Goal: Transaction & Acquisition: Purchase product/service

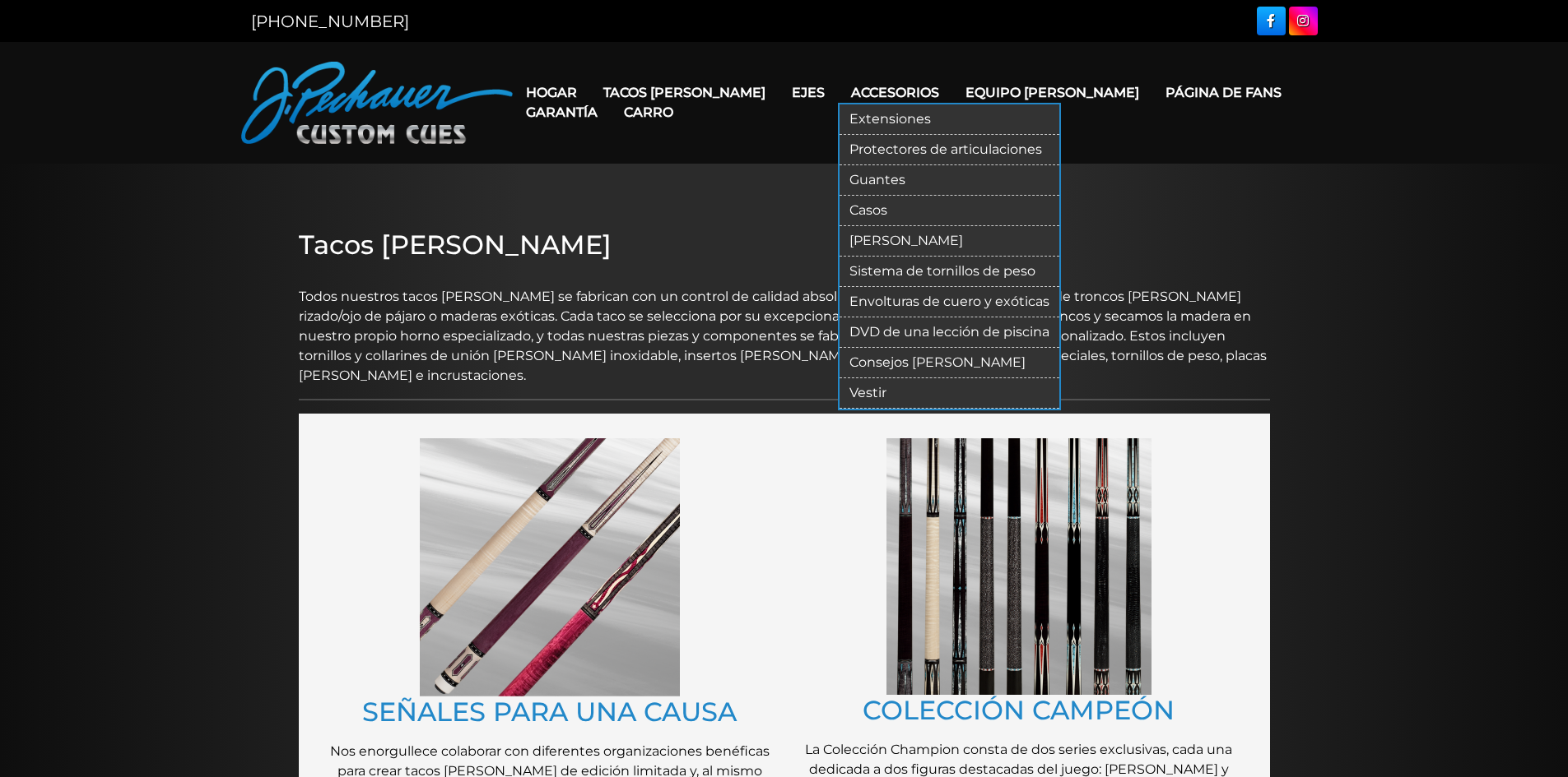
click at [907, 359] on font "Consejos [PERSON_NAME]" at bounding box center [937, 362] width 176 height 16
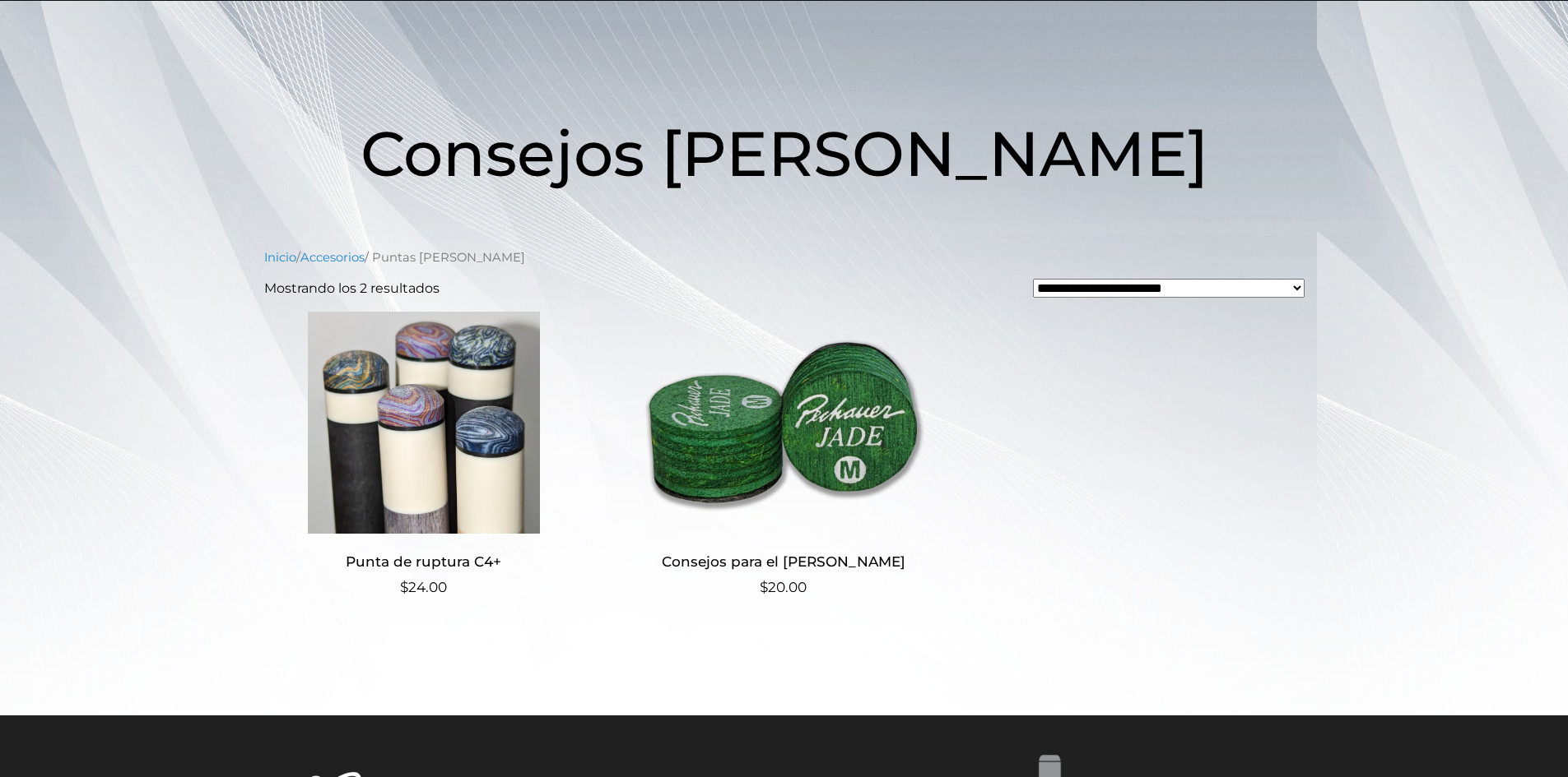
scroll to position [164, 0]
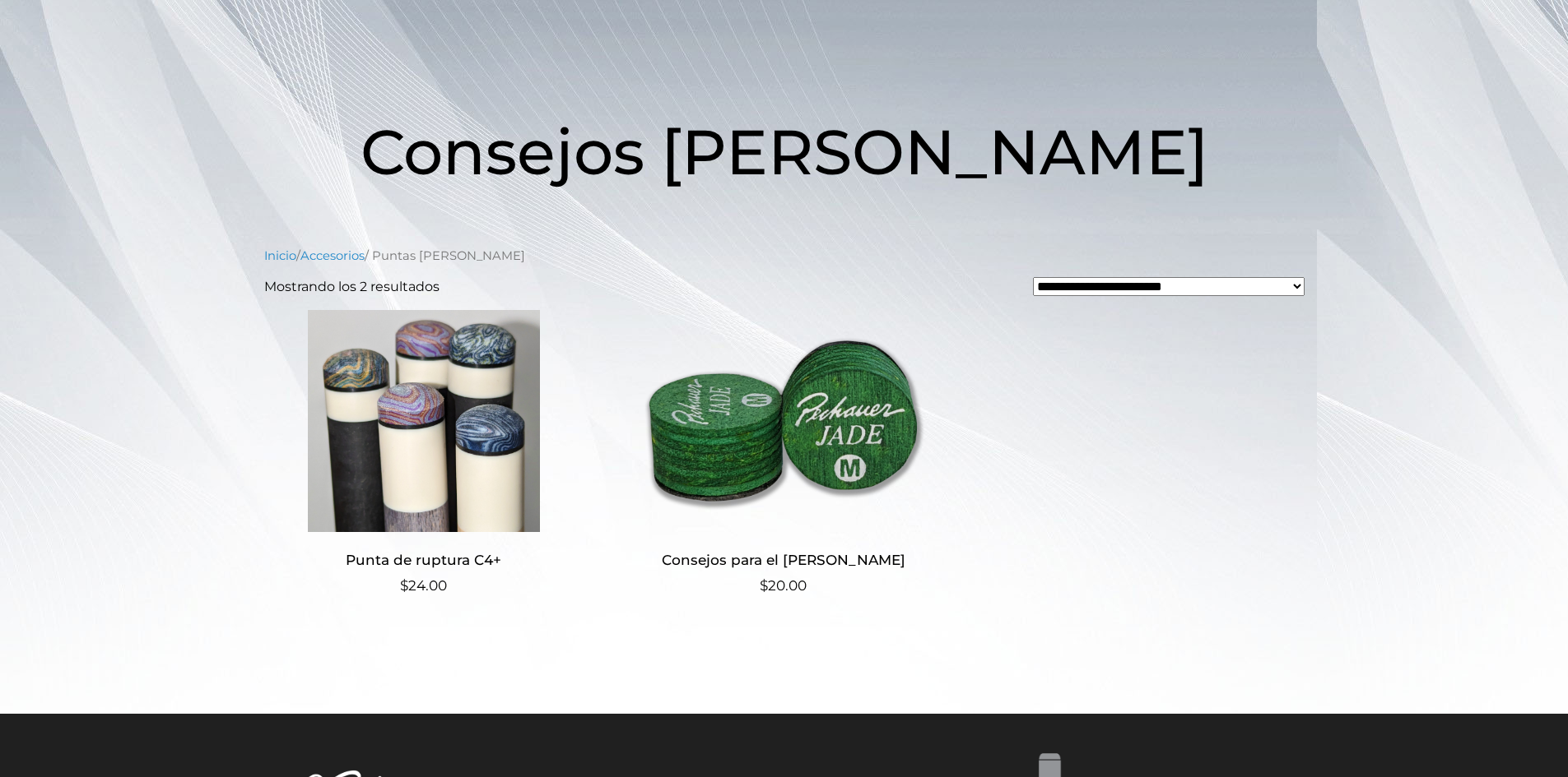
click at [409, 397] on img at bounding box center [424, 422] width 320 height 223
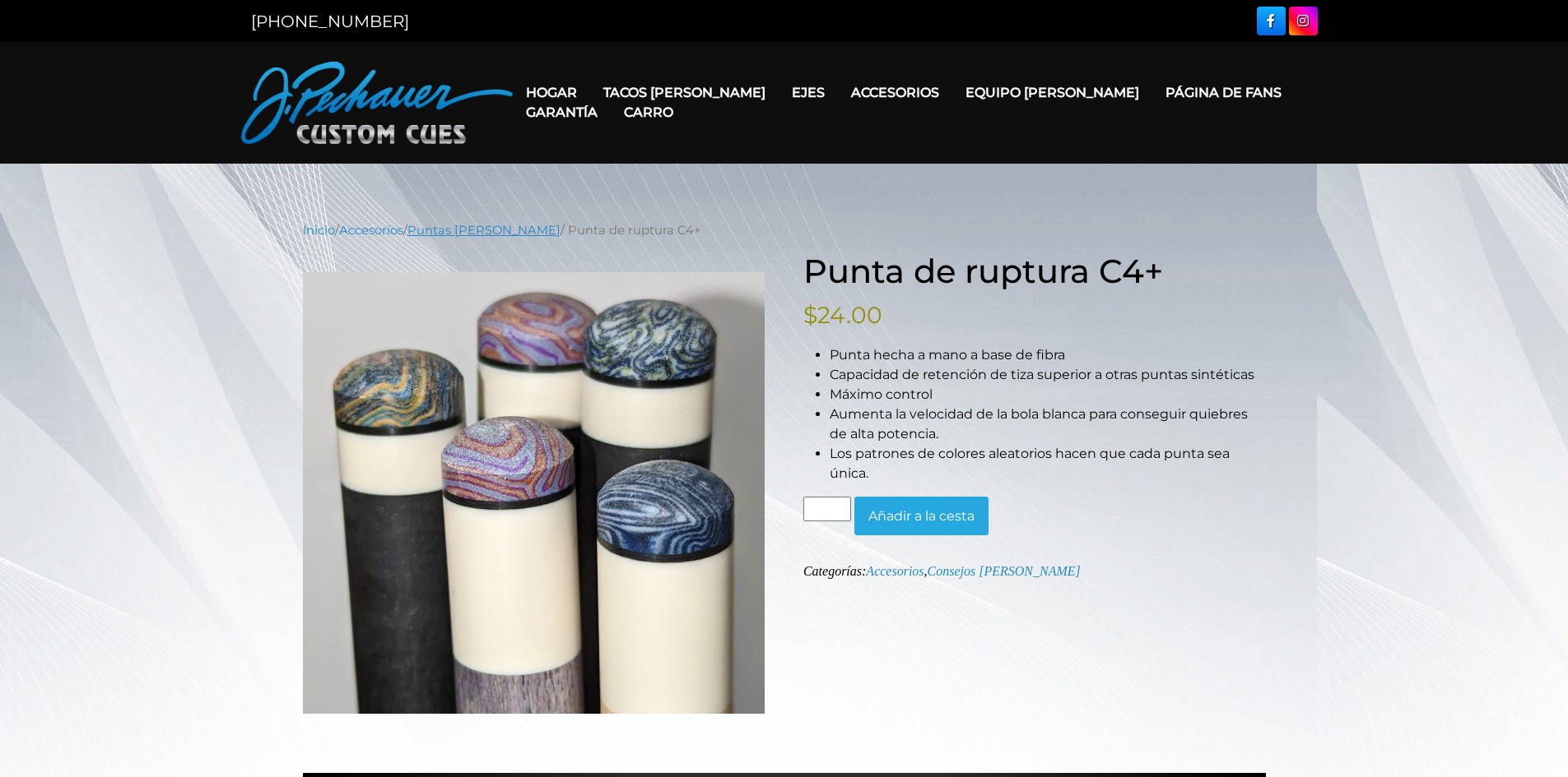
click at [499, 223] on font "Puntas [PERSON_NAME]" at bounding box center [484, 230] width 153 height 15
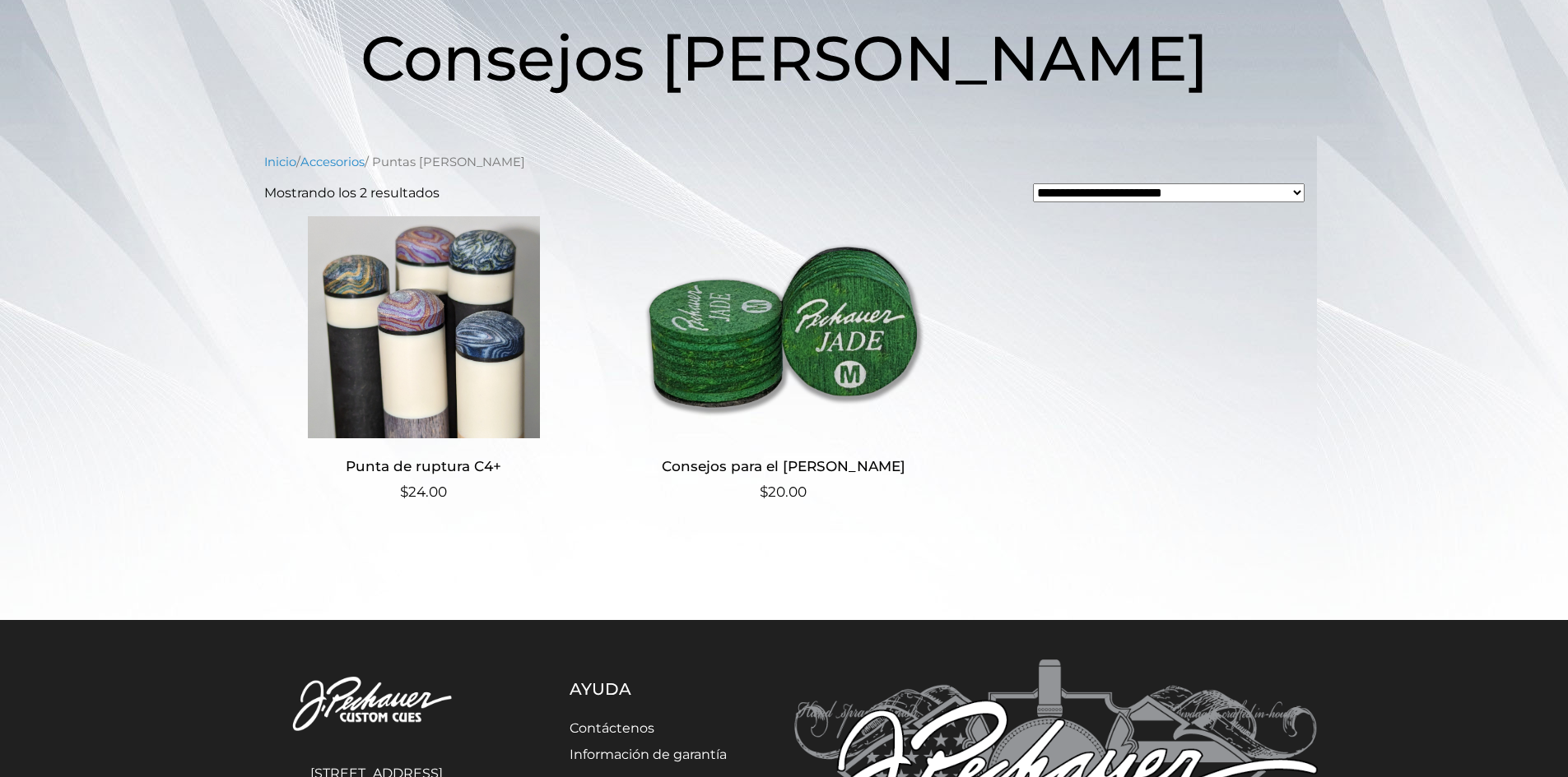
scroll to position [268, 0]
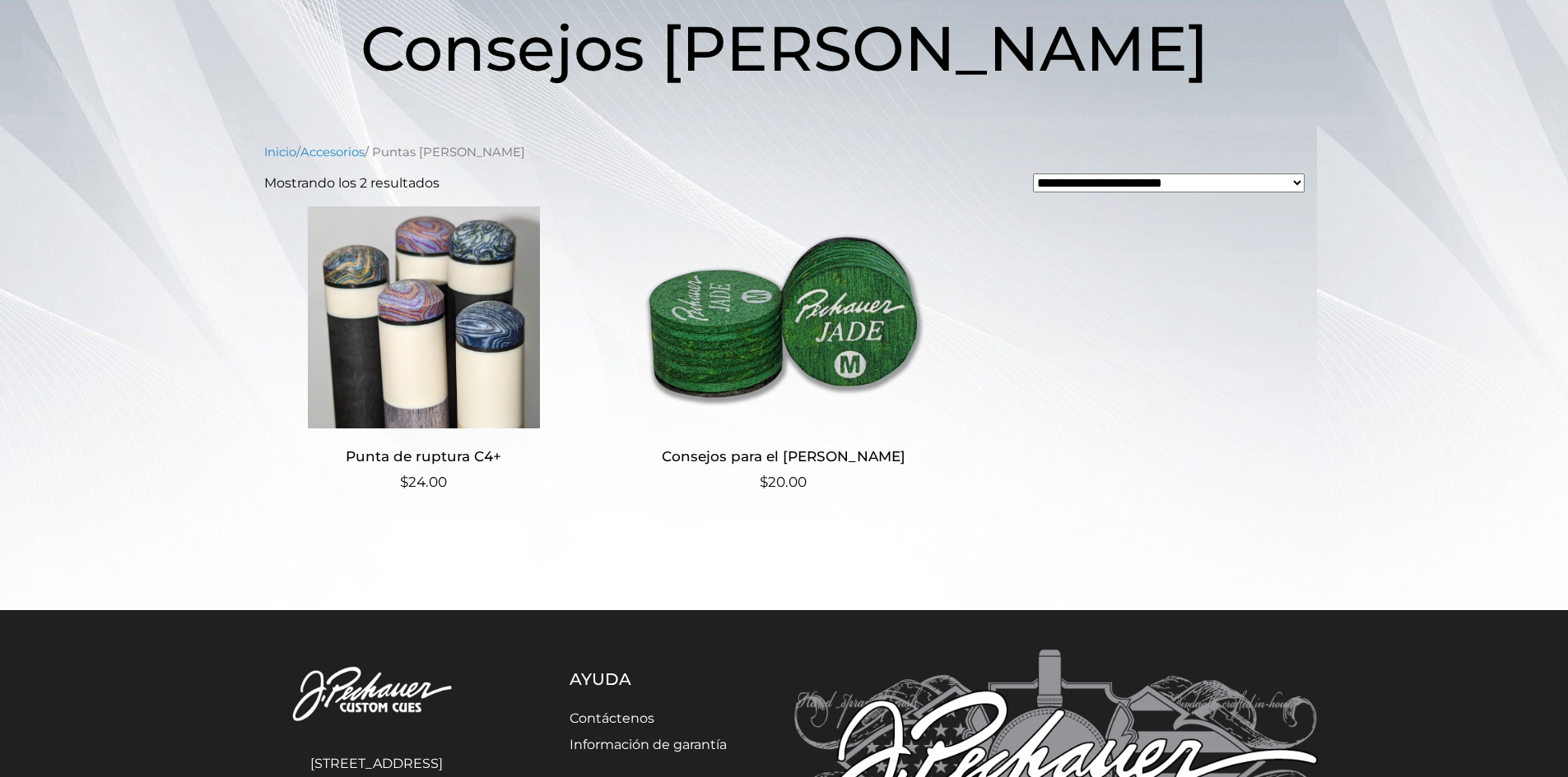
click at [1530, 325] on main "**********" at bounding box center [784, 253] width 1568 height 715
click at [407, 273] on img at bounding box center [424, 318] width 320 height 223
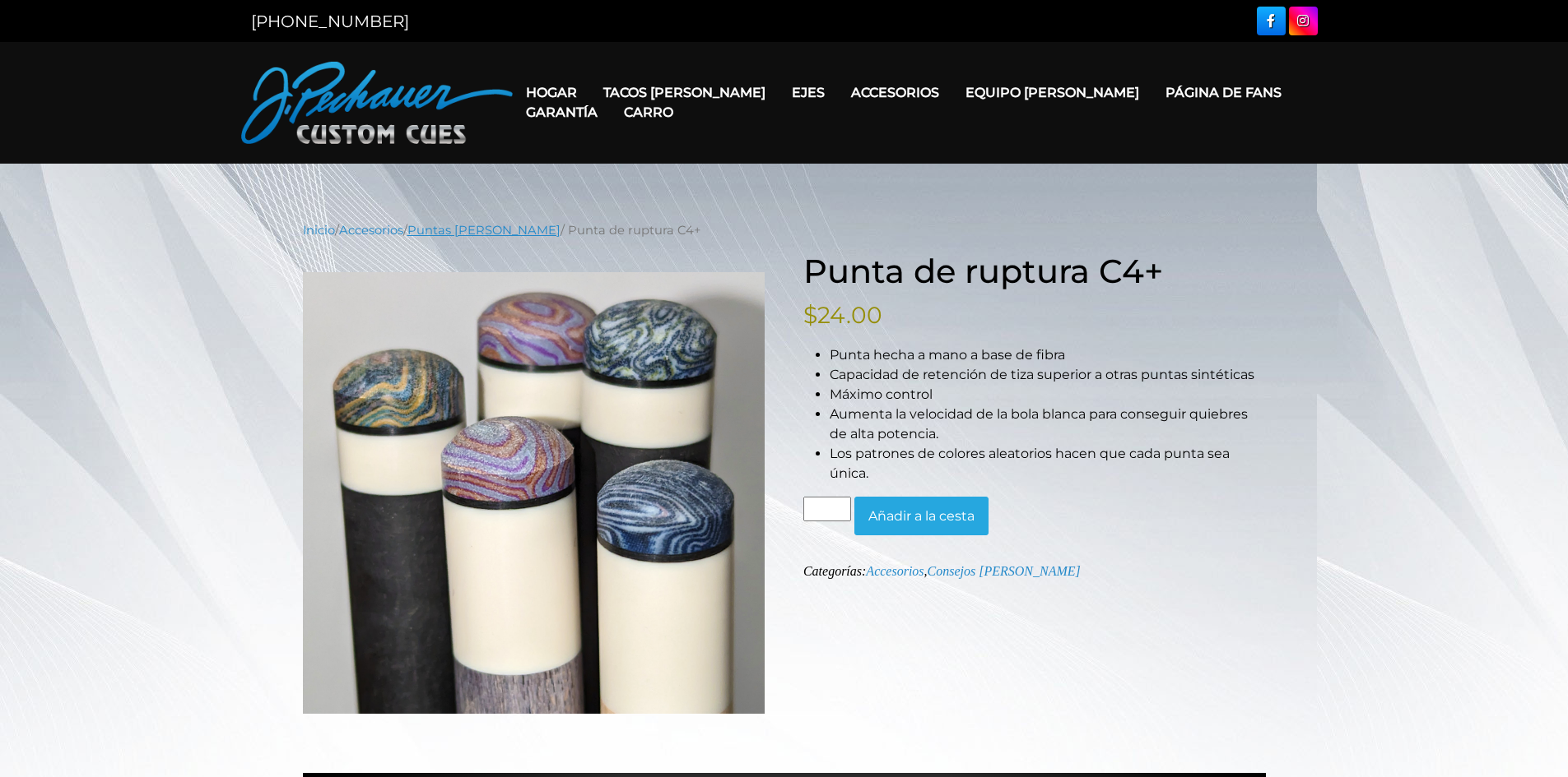
click at [501, 225] on font "Puntas Pechauer" at bounding box center [484, 230] width 153 height 15
